Goal: Task Accomplishment & Management: Use online tool/utility

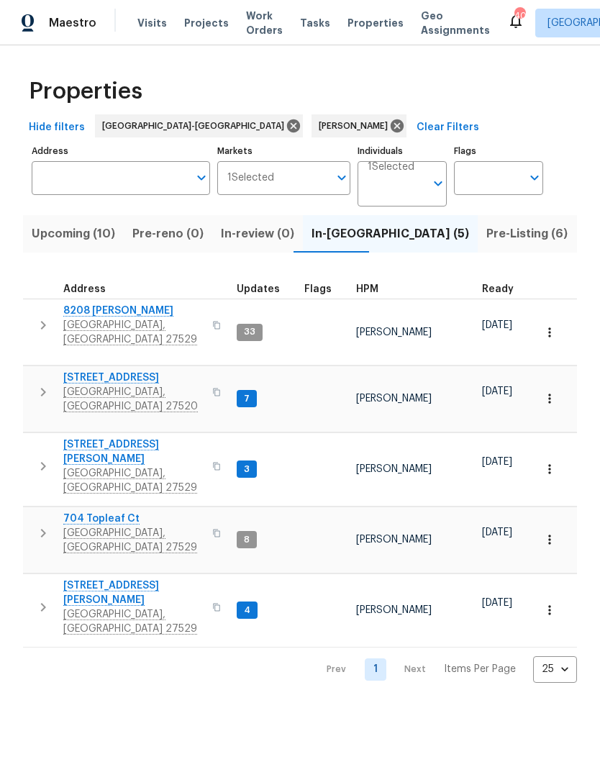
click at [82, 324] on span "Garner, NC 27529" at bounding box center [133, 332] width 140 height 29
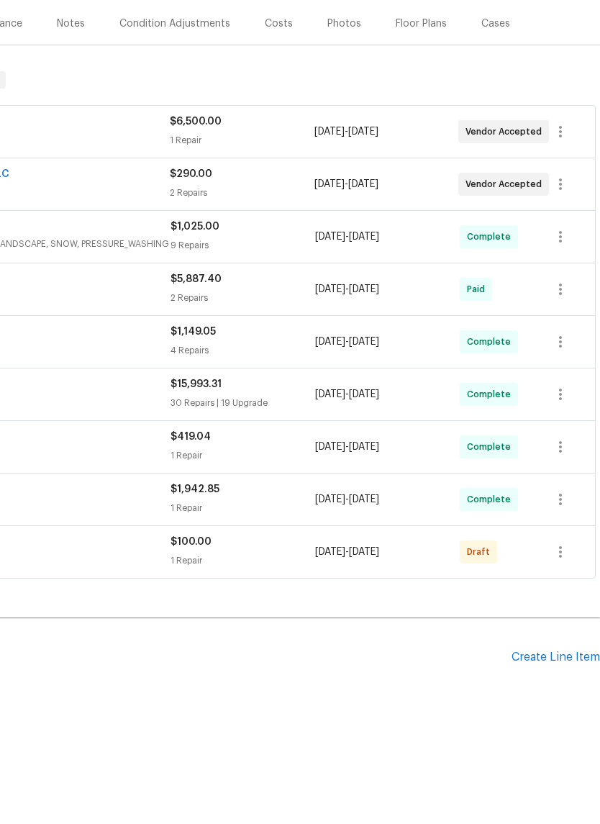
scroll to position [159, 213]
click at [581, 707] on div "Create Line Item" at bounding box center [556, 714] width 88 height 14
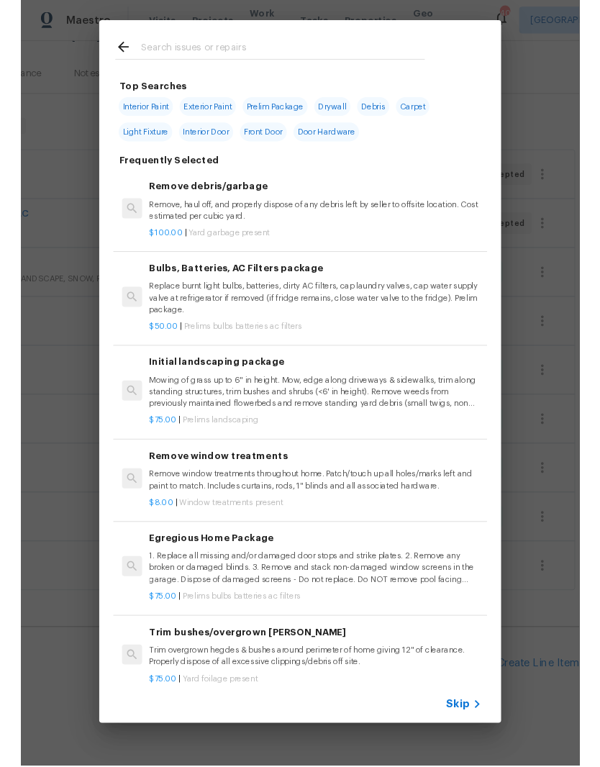
scroll to position [0, 0]
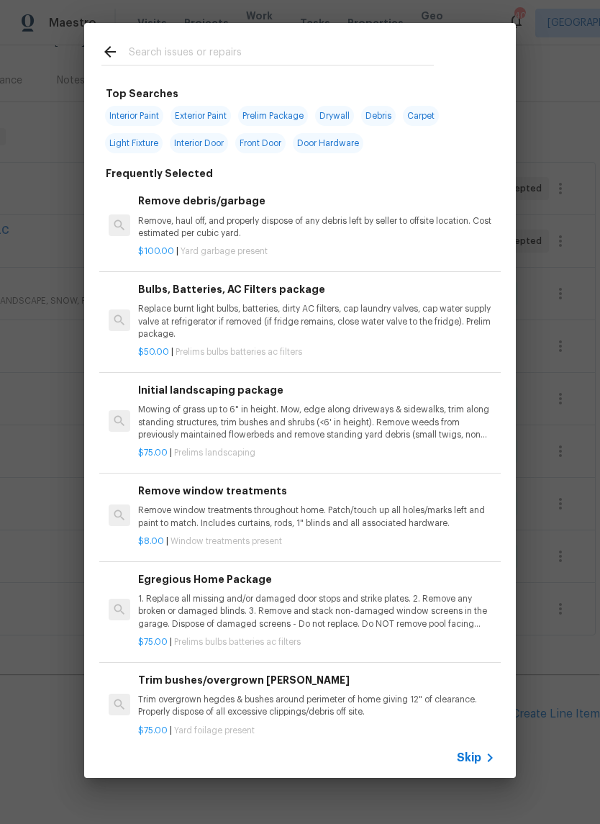
click at [322, 59] on input "text" at bounding box center [281, 54] width 305 height 22
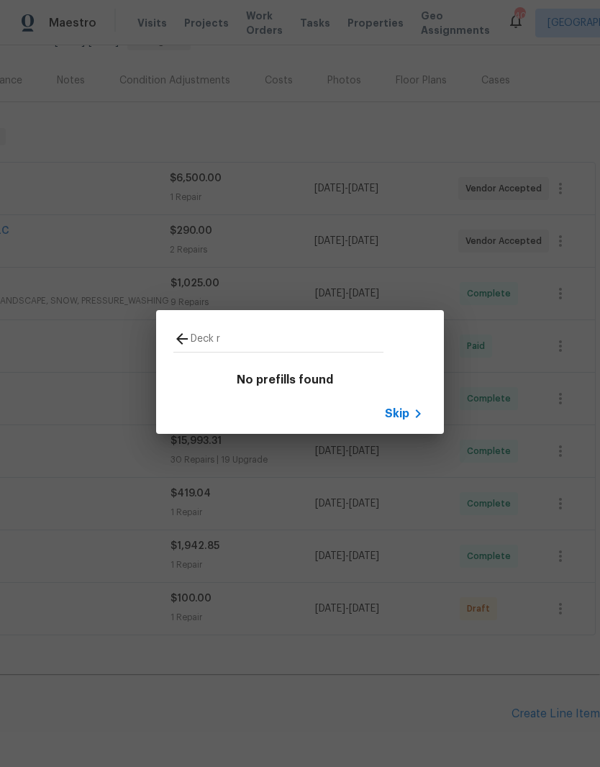
type input "Deck"
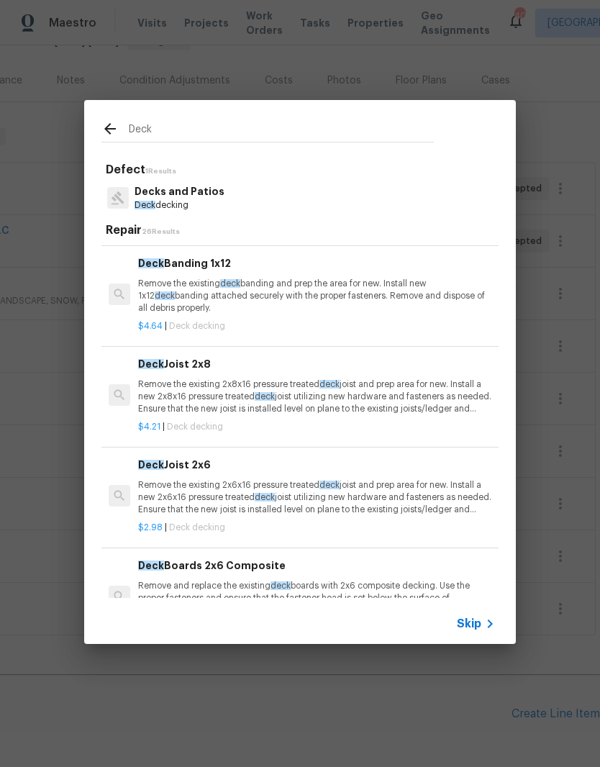
scroll to position [94, 0]
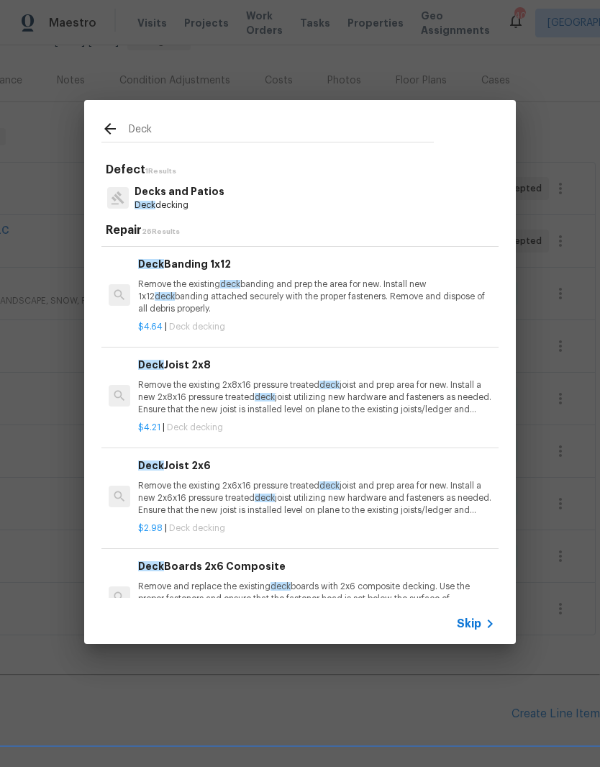
click at [376, 396] on p "Remove the existing 2x8x16 pressure treated deck joist and prep area for new. I…" at bounding box center [316, 397] width 357 height 37
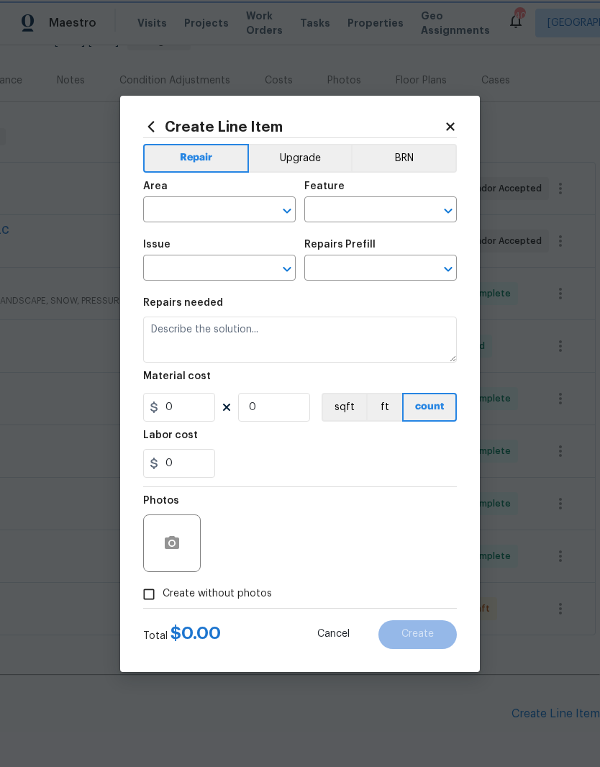
type input "Deck"
type input "Decks and Patios"
type input "Deck Joist 2x8 $4.21"
type textarea "Remove the existing 2x8x16 pressure treated deck joist and prep area for new. I…"
type input "4.21"
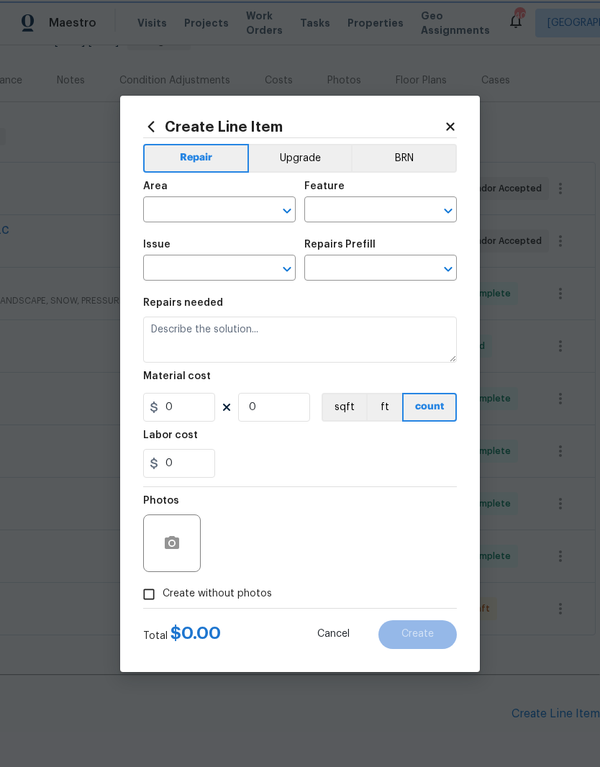
type input "1"
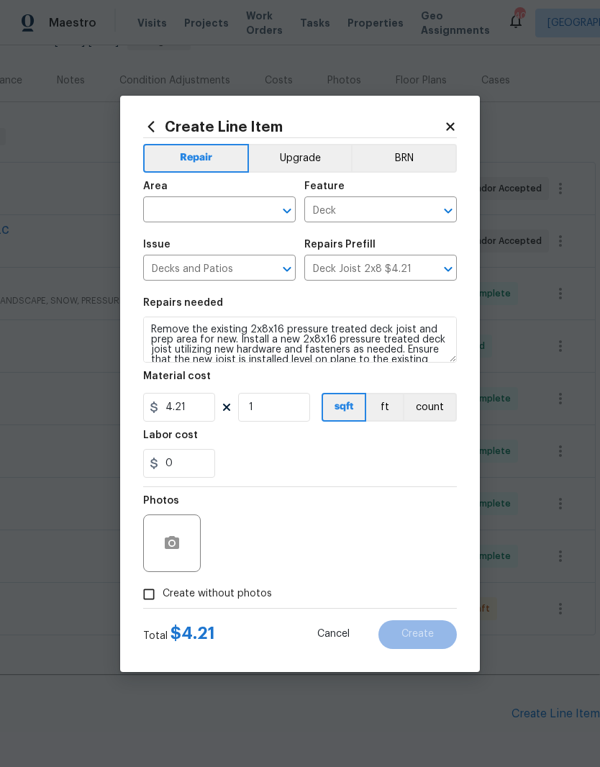
click at [236, 207] on input "text" at bounding box center [199, 211] width 112 height 22
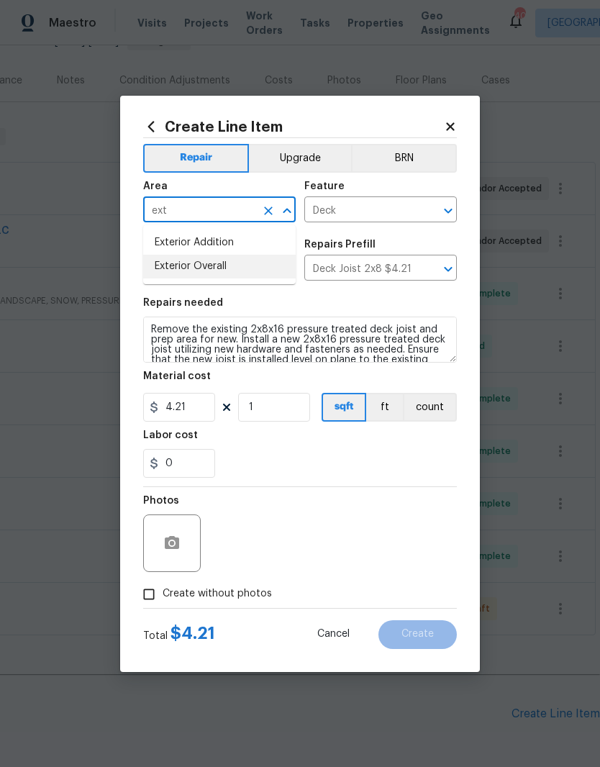
click at [251, 268] on li "Exterior Overall" at bounding box center [219, 267] width 153 height 24
type input "Exterior Overall"
click at [267, 272] on icon "Clear" at bounding box center [268, 269] width 9 height 9
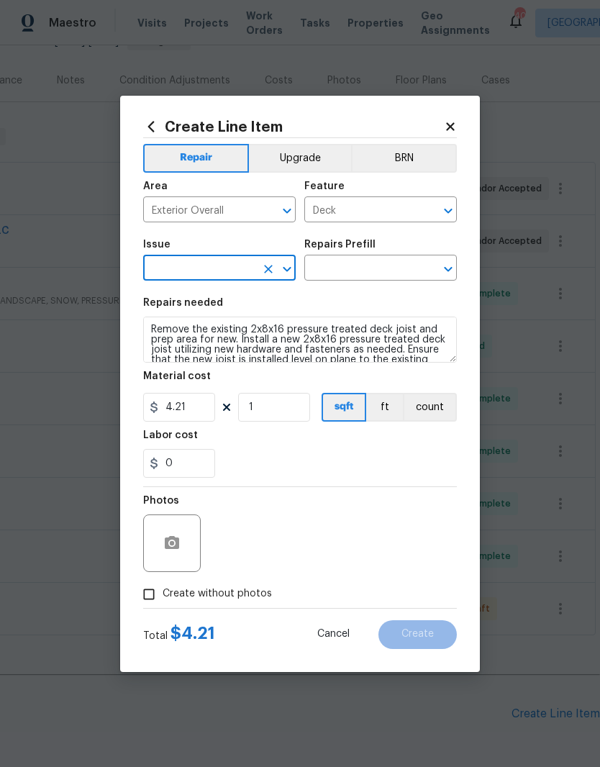
click at [153, 129] on icon at bounding box center [151, 126] width 6 height 11
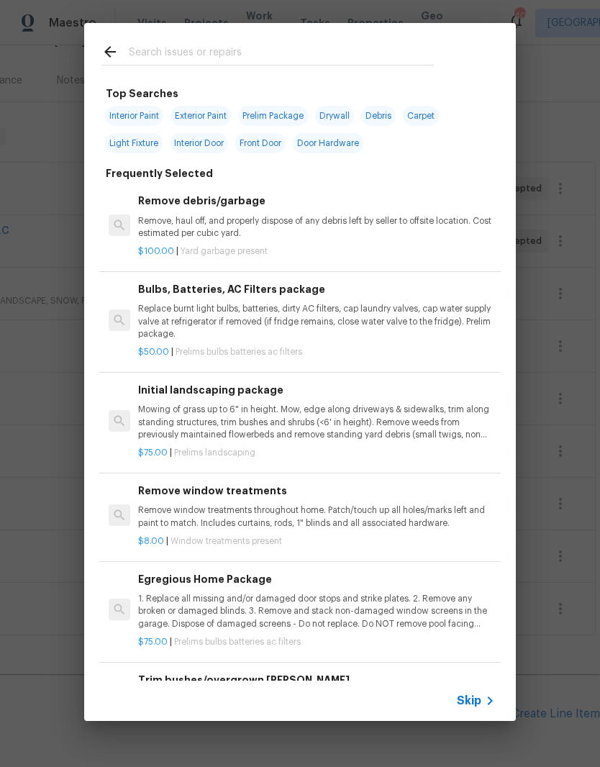
click at [313, 60] on input "text" at bounding box center [281, 54] width 305 height 22
type input "Deck"
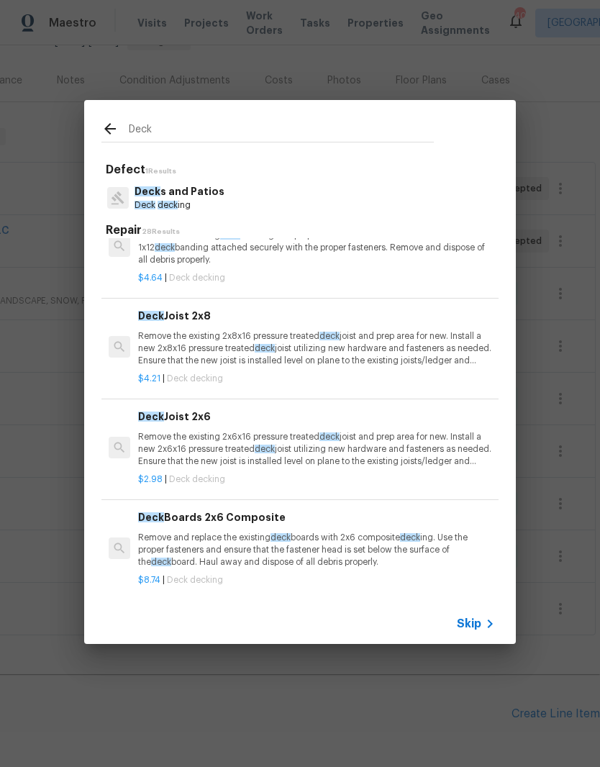
scroll to position [143, 0]
click at [399, 367] on div "$4.21 | Deck decking" at bounding box center [316, 376] width 357 height 18
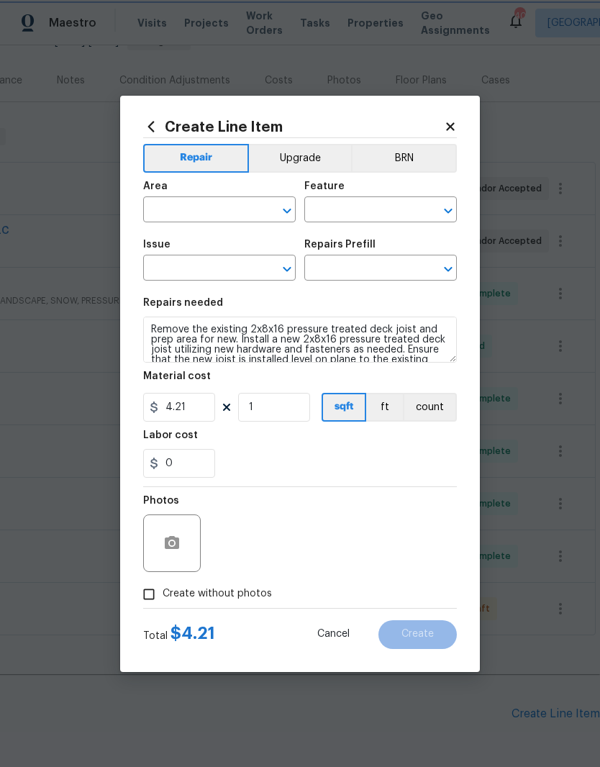
type input "Exterior Overall"
type input "Deck"
type input "Decks and Patios"
type input "Deck Joist 2x8 $4.21"
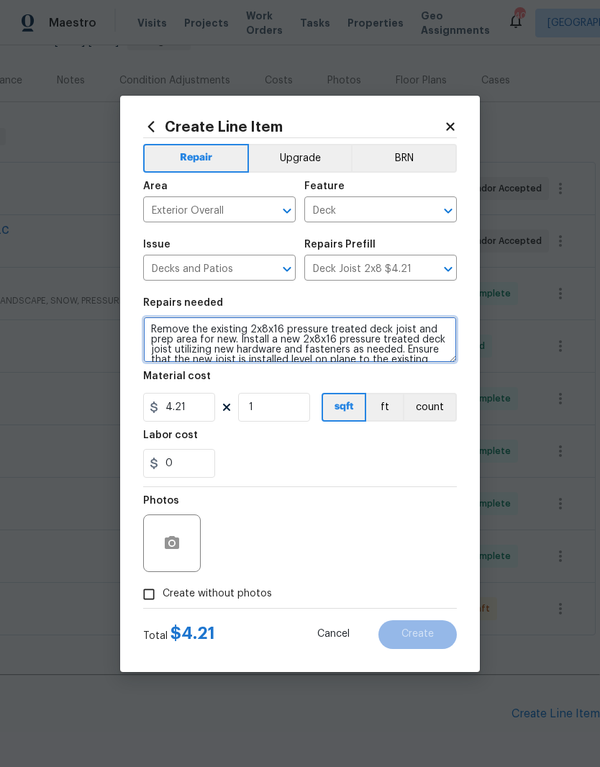
click at [155, 329] on textarea "Remove the existing 2x8x16 pressure treated deck joist and prep area for new. I…" at bounding box center [300, 340] width 314 height 46
click at [250, 322] on textarea "REMOVE THE DEVKIMG BOARDS Remove the existing 2x8x16 pressure treated deck jois…" at bounding box center [300, 340] width 314 height 46
click at [250, 333] on textarea "REMOVE THE DEVKIMG BOARDS Remove the existing 2x8x16 pressure treated deck jois…" at bounding box center [300, 340] width 314 height 46
click at [305, 329] on textarea "REMOVE THE DECKING BOARDS Remove the existing 2x8x16 pressure treated deck jois…" at bounding box center [300, 340] width 314 height 46
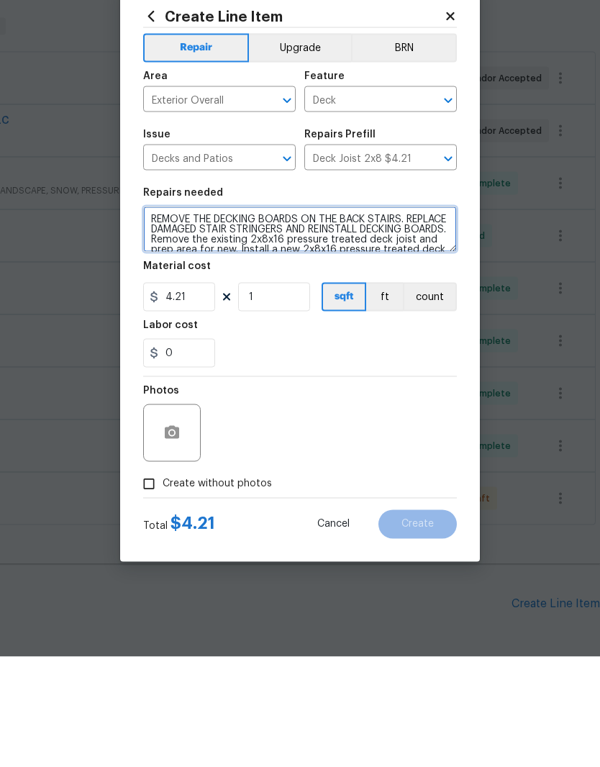
click at [455, 260] on icon "Open" at bounding box center [448, 268] width 17 height 17
type textarea "REMOVE THE DECKING BOARDS ON THE BACK STAIRS. REPLACE DAMAGED STAIR STRINGERS A…"
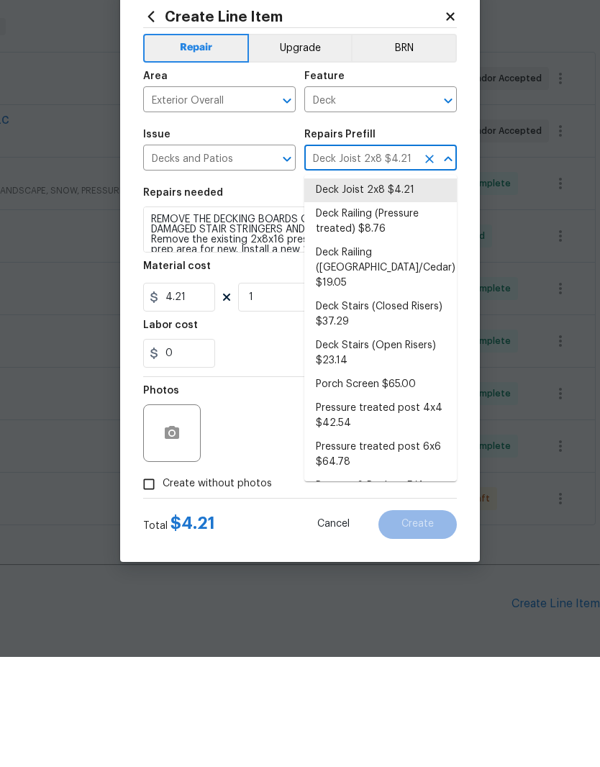
scroll to position [260, 0]
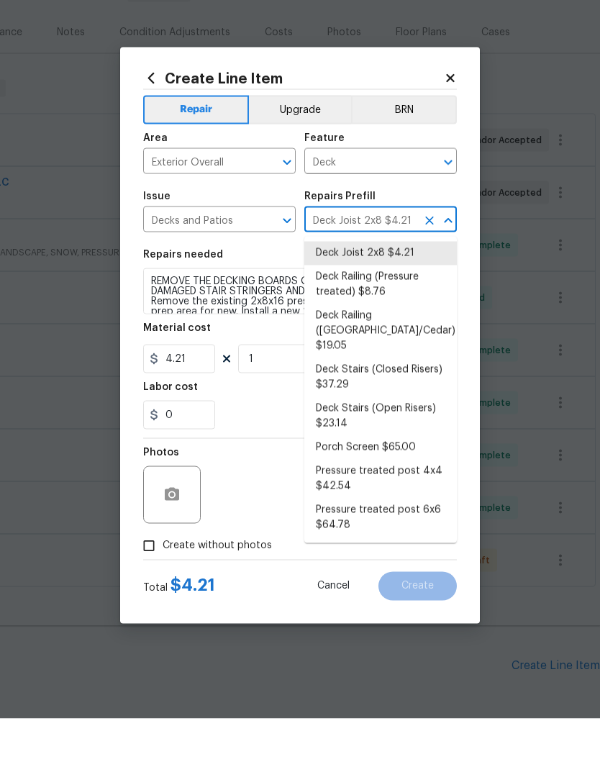
click at [271, 449] on div "0" at bounding box center [300, 463] width 314 height 29
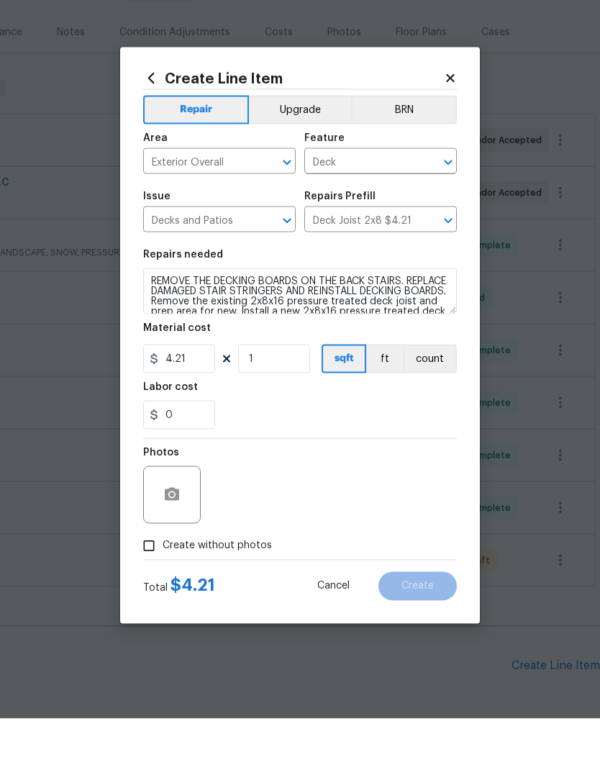
scroll to position [49, 0]
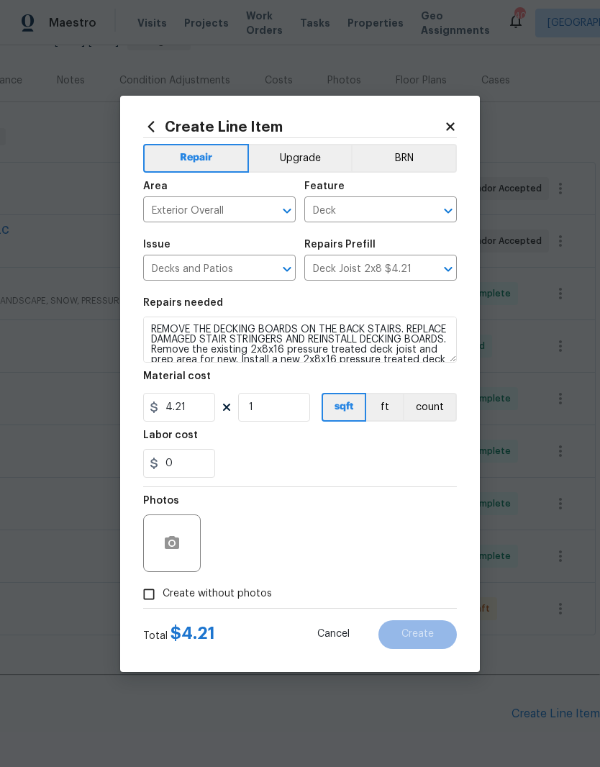
click at [194, 540] on div at bounding box center [172, 543] width 58 height 58
click at [184, 542] on button "button" at bounding box center [172, 543] width 35 height 35
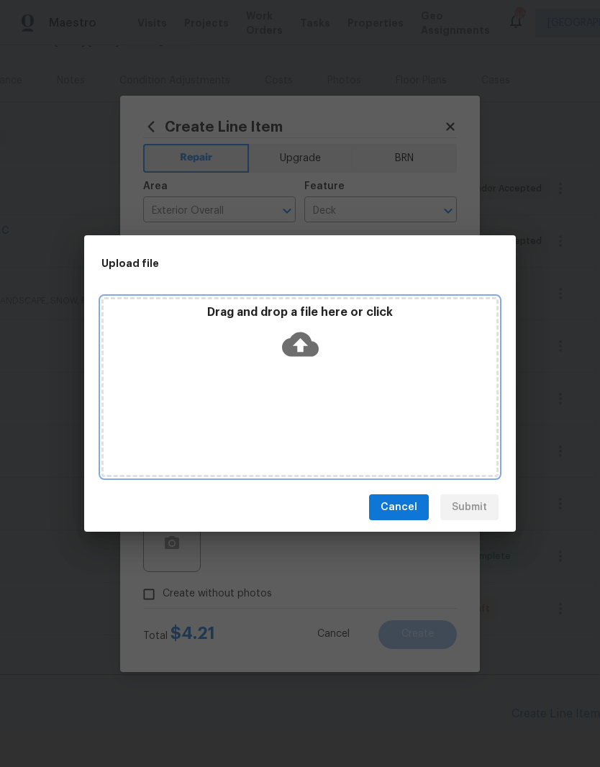
click at [401, 374] on div "Drag and drop a file here or click" at bounding box center [299, 387] width 397 height 180
